Goal: Task Accomplishment & Management: Complete application form

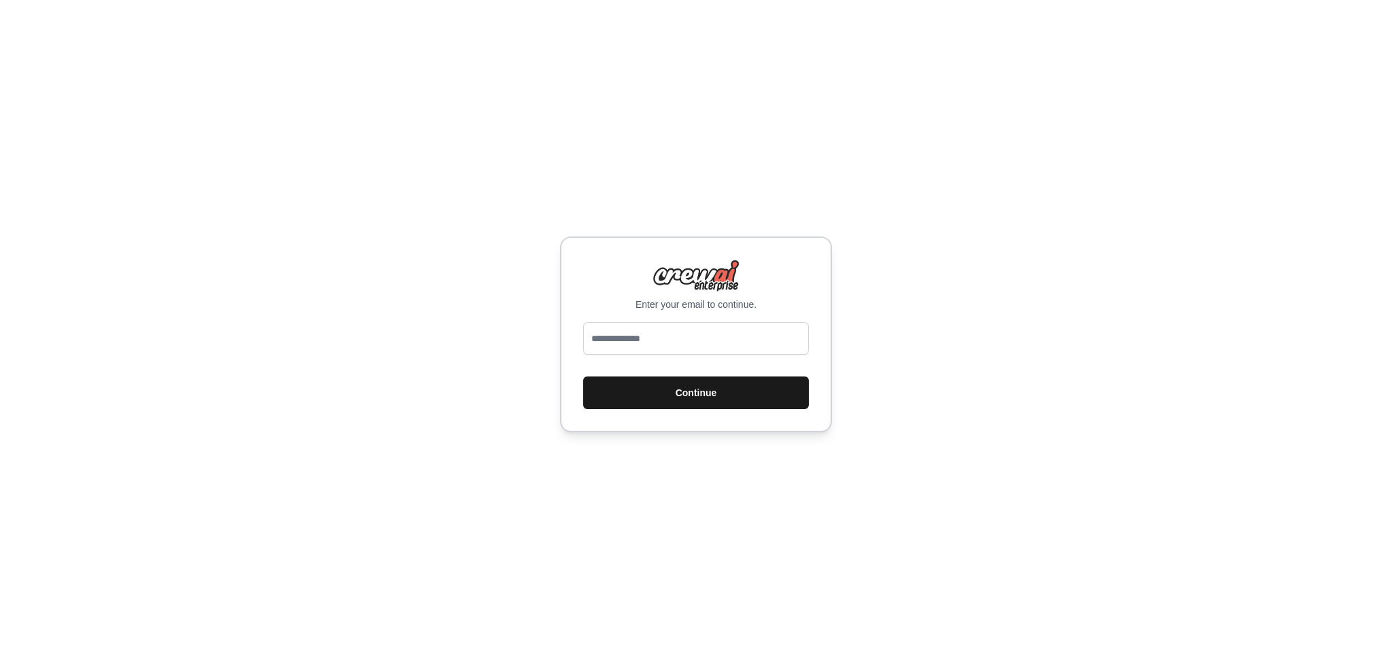
click at [628, 385] on button "Continue" at bounding box center [696, 392] width 226 height 33
click at [633, 333] on input "email" at bounding box center [696, 338] width 226 height 33
type input "**********"
click at [669, 383] on button "Continue" at bounding box center [696, 392] width 226 height 33
